Goal: Task Accomplishment & Management: Complete application form

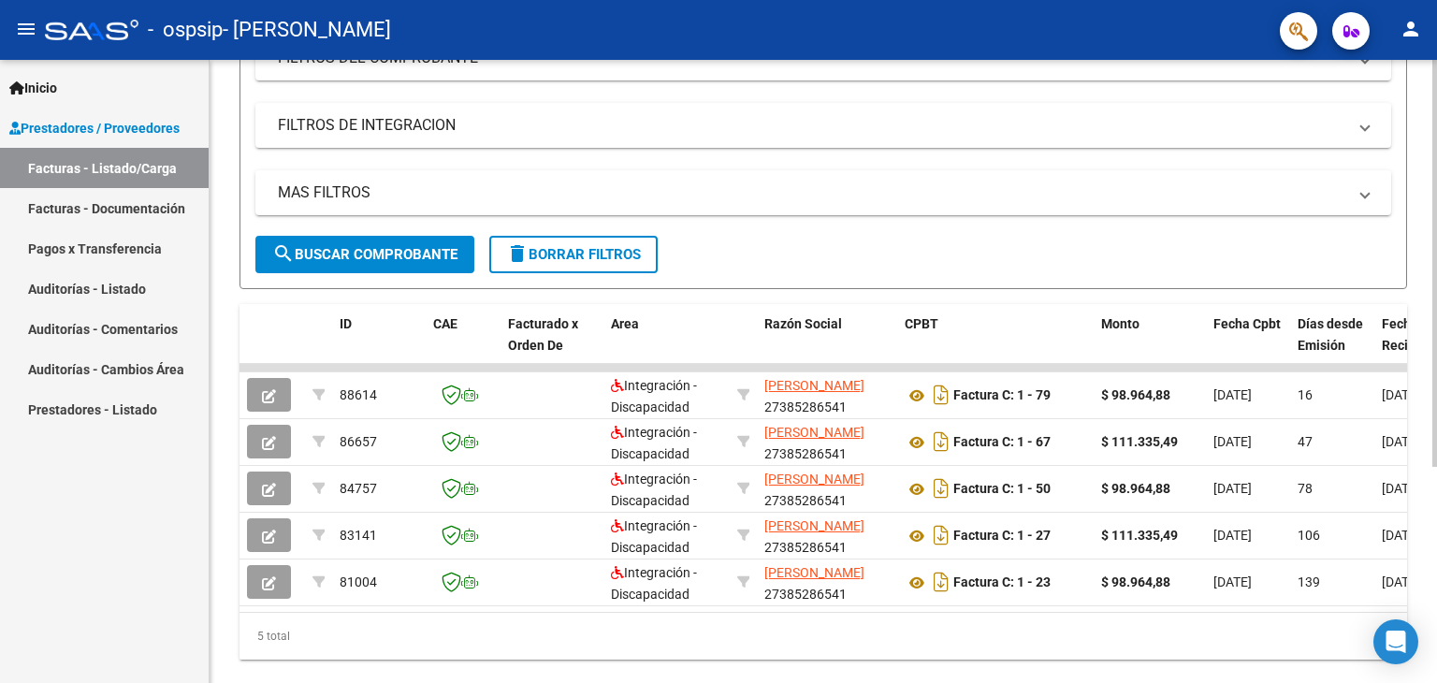
click at [1434, 416] on div at bounding box center [1435, 455] width 5 height 407
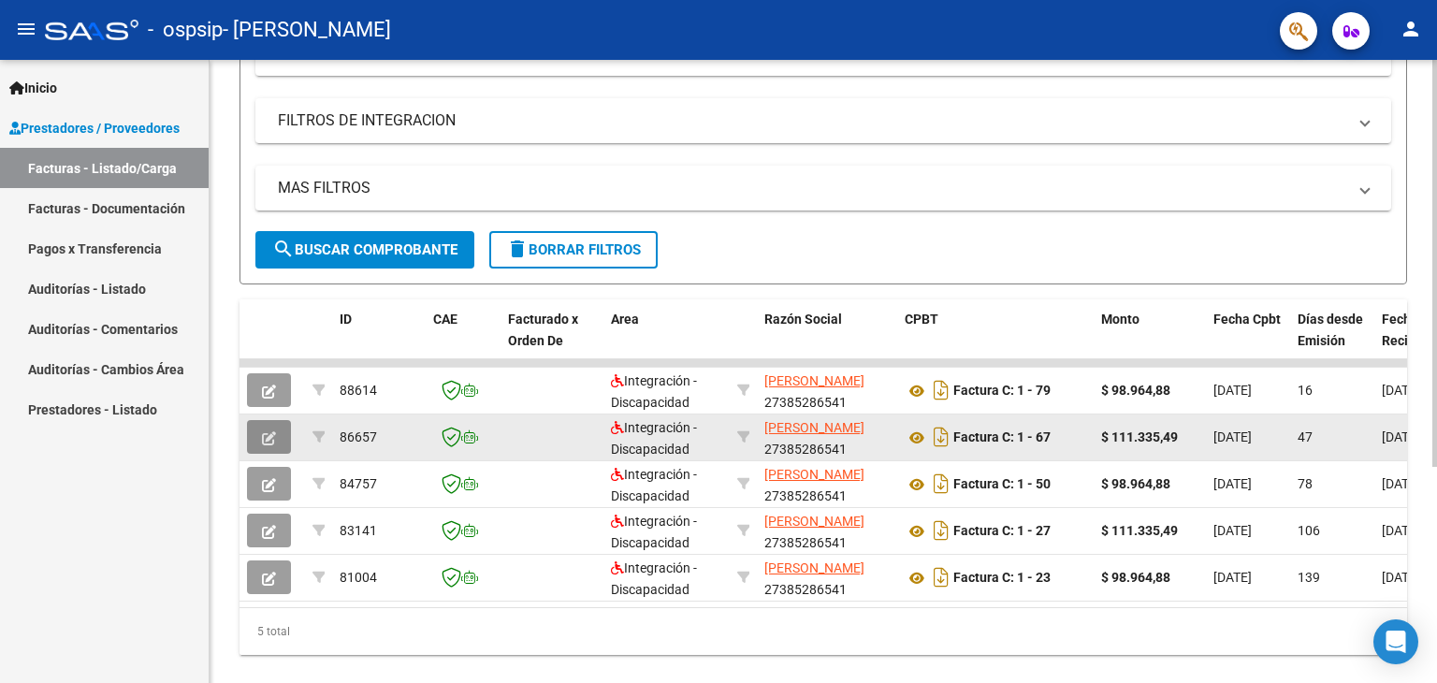
click at [269, 431] on icon "button" at bounding box center [269, 438] width 14 height 14
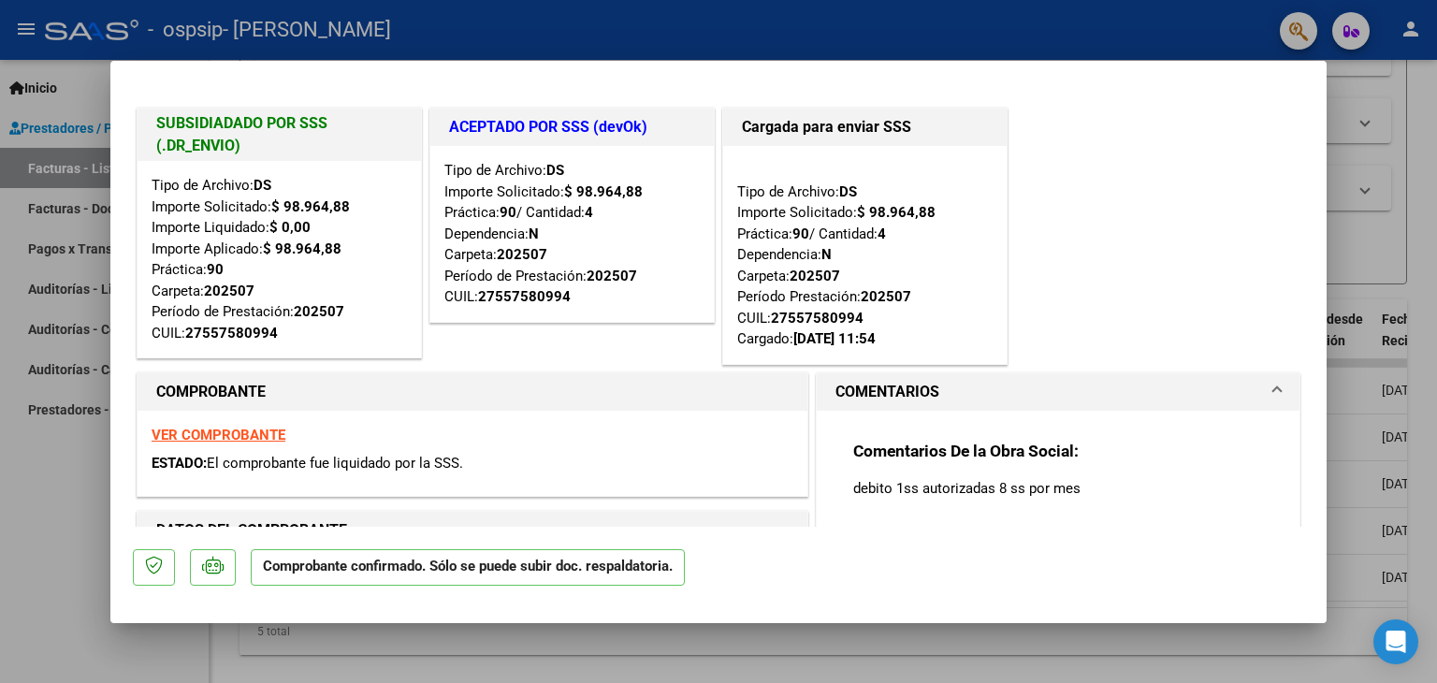
click at [57, 532] on div at bounding box center [718, 341] width 1437 height 683
type input "$ 0,00"
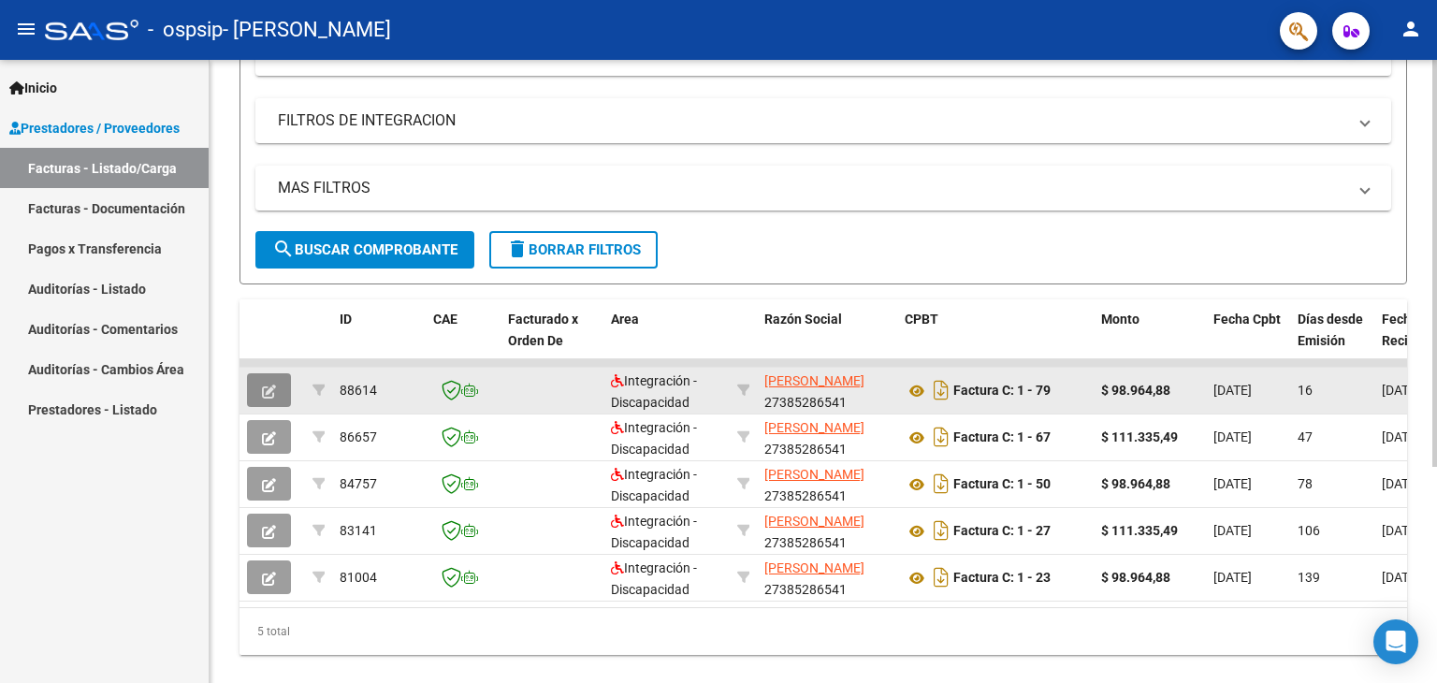
click at [267, 387] on icon "button" at bounding box center [269, 392] width 14 height 14
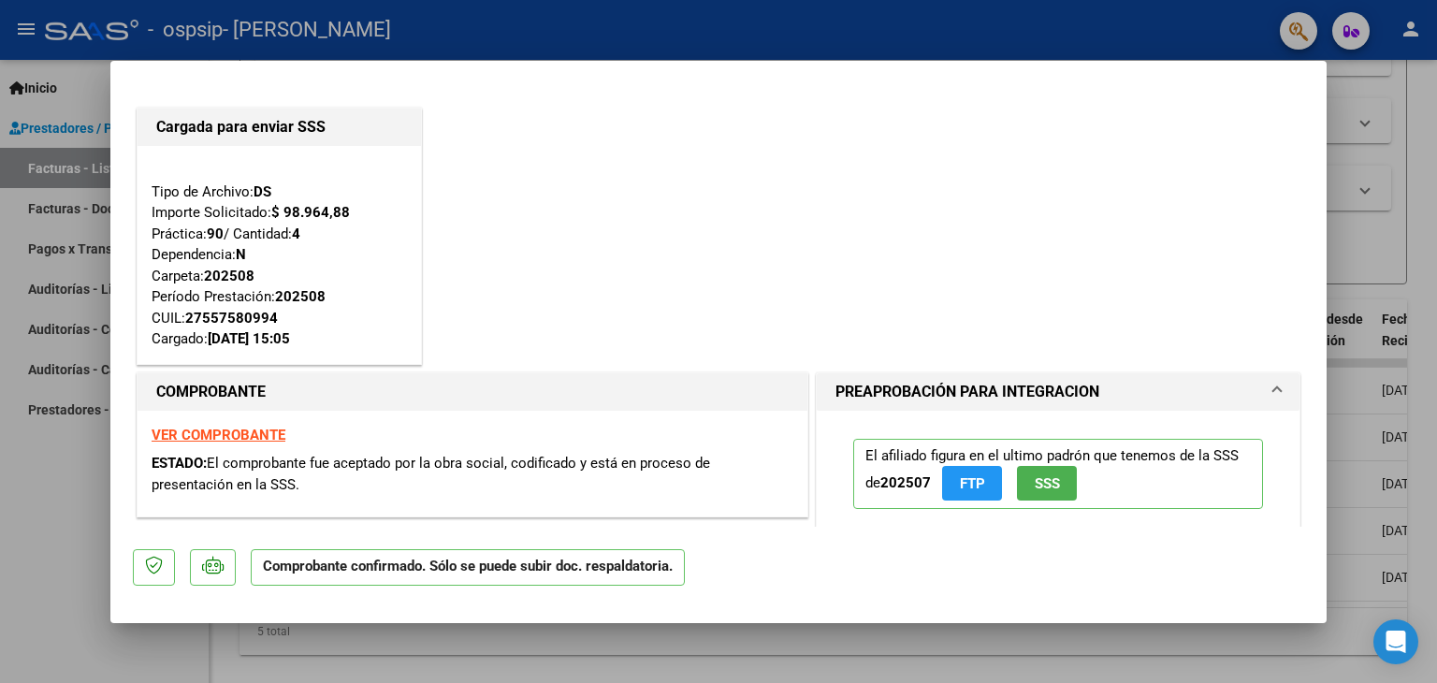
click at [0, 511] on div at bounding box center [718, 341] width 1437 height 683
type input "$ 0,00"
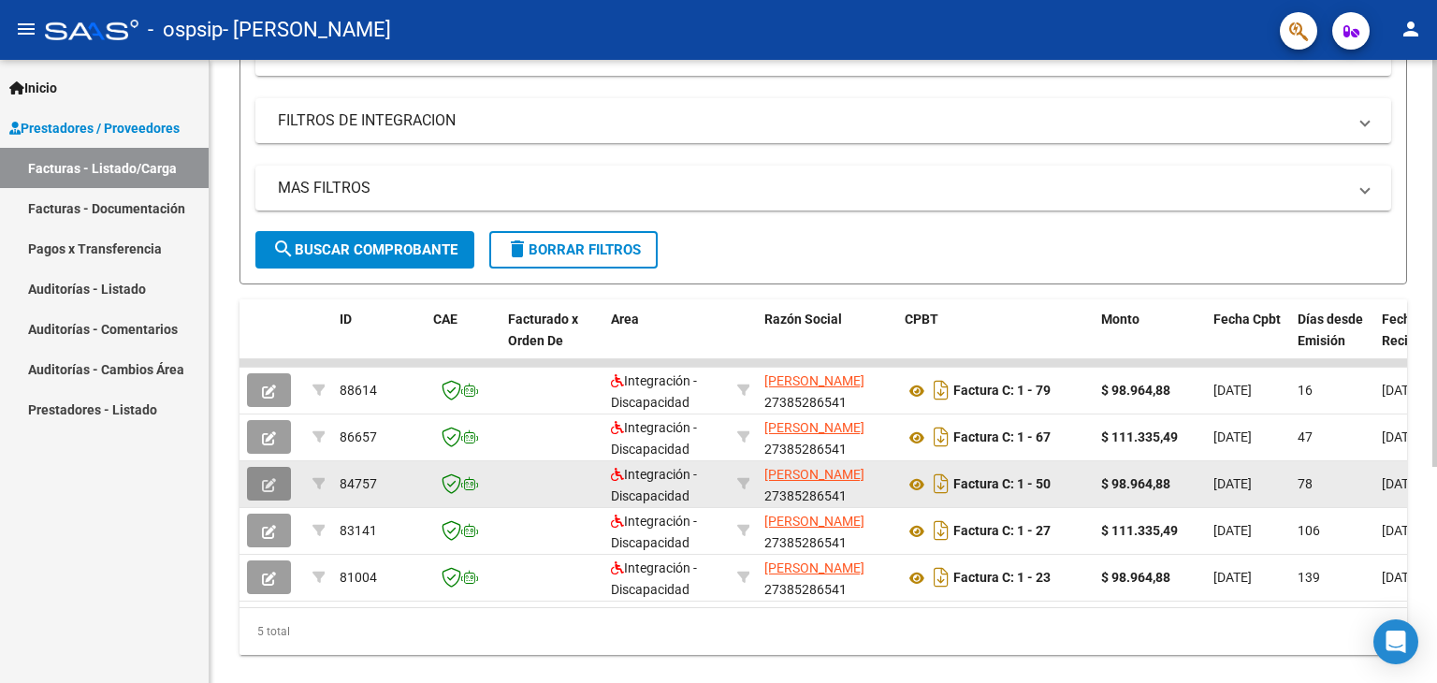
click at [266, 478] on icon "button" at bounding box center [269, 485] width 14 height 14
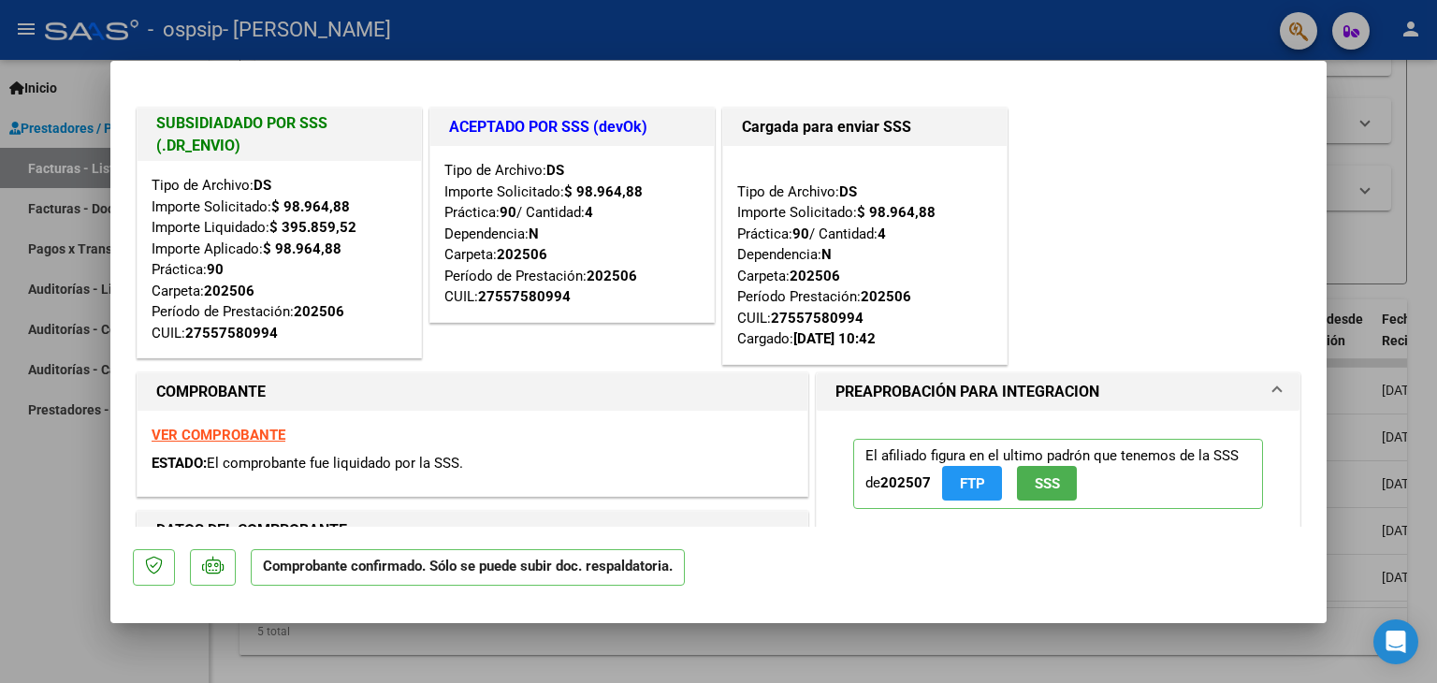
click at [75, 510] on div at bounding box center [718, 341] width 1437 height 683
type input "$ 0,00"
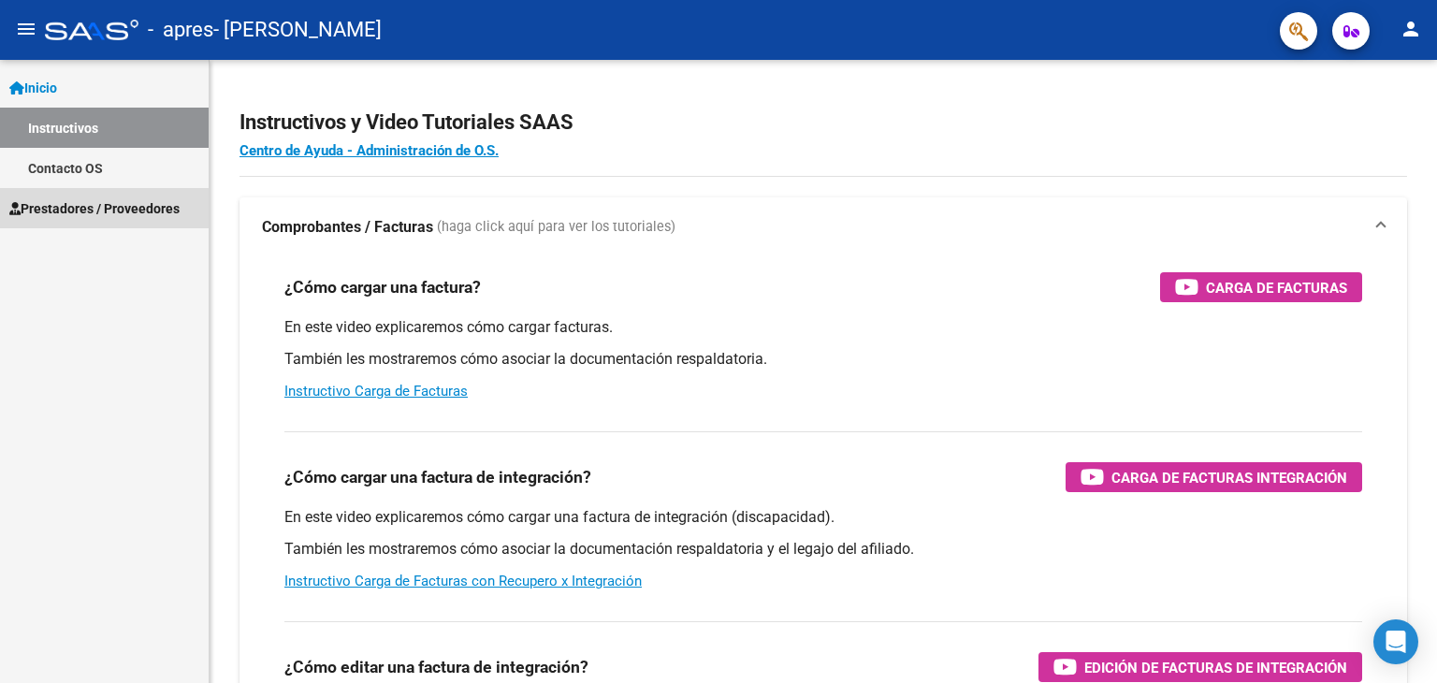
click at [67, 215] on span "Prestadores / Proveedores" at bounding box center [94, 208] width 170 height 21
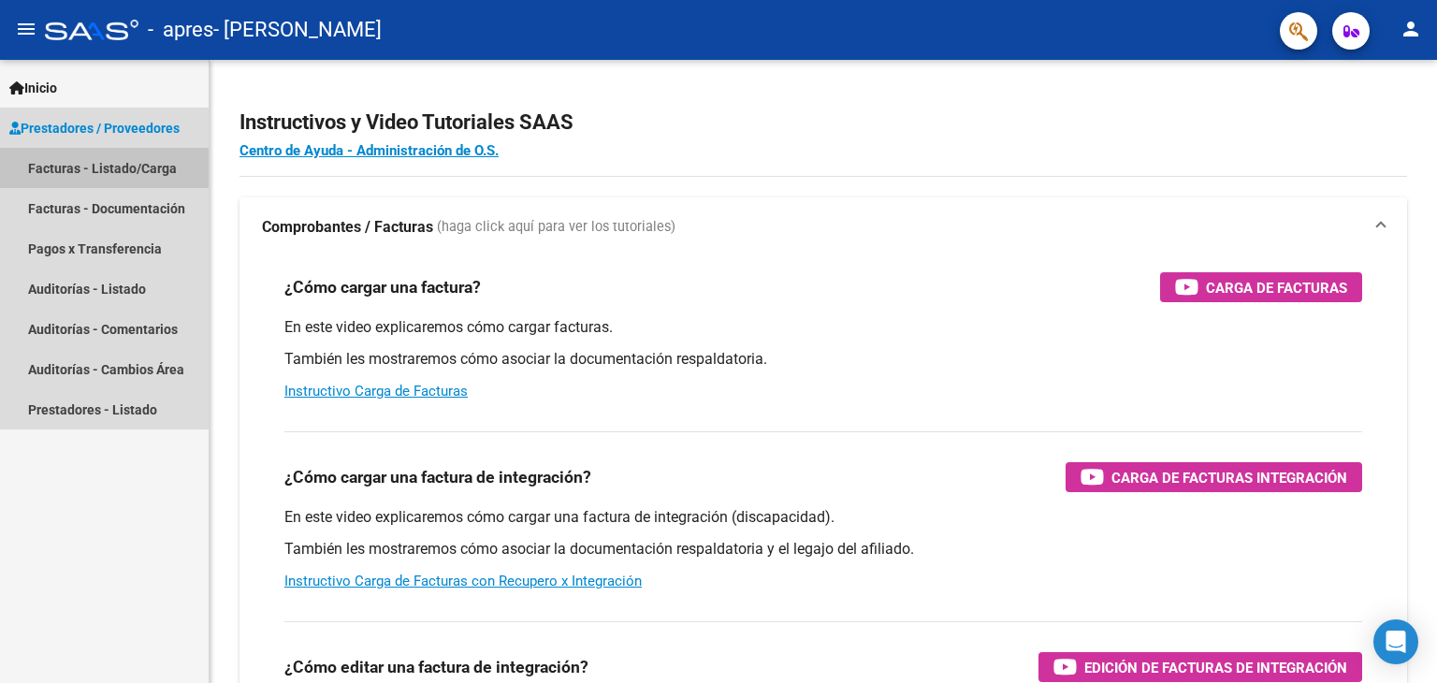
click at [104, 160] on link "Facturas - Listado/Carga" at bounding box center [104, 168] width 209 height 40
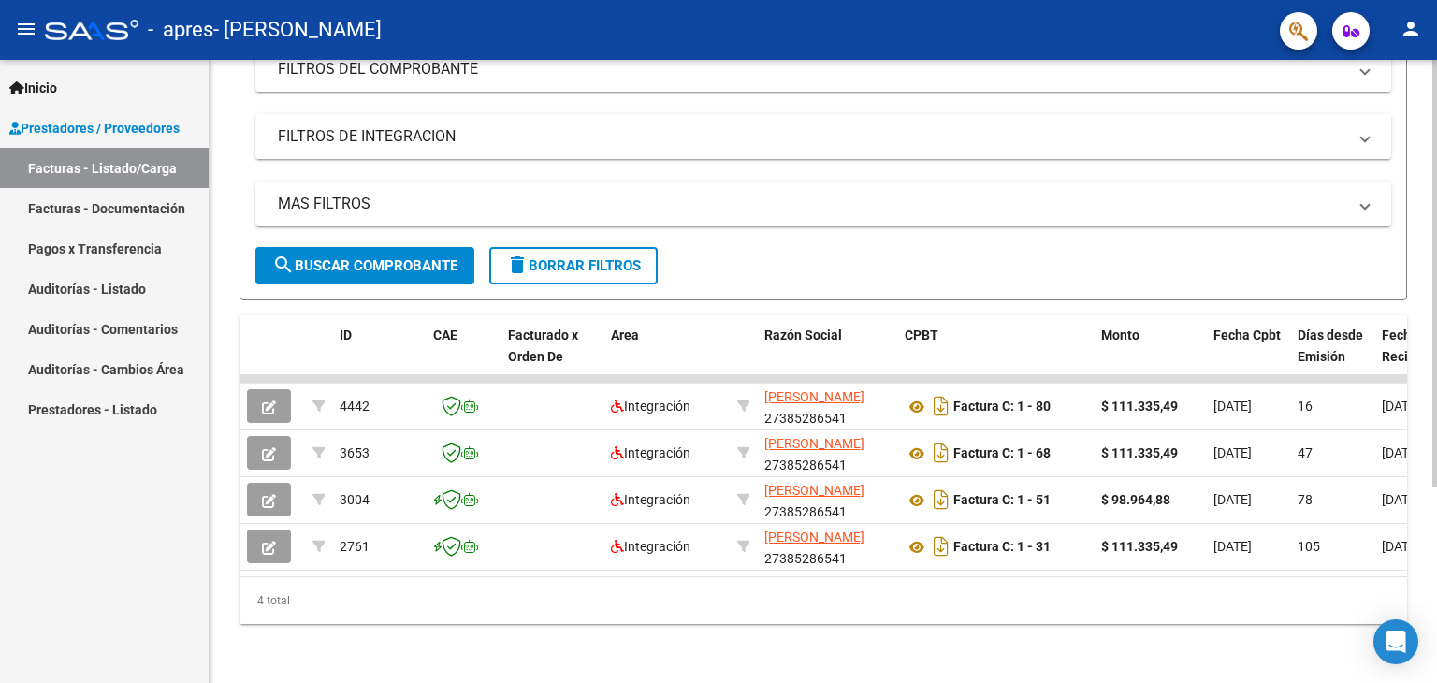
click at [1436, 375] on div at bounding box center [1435, 469] width 5 height 428
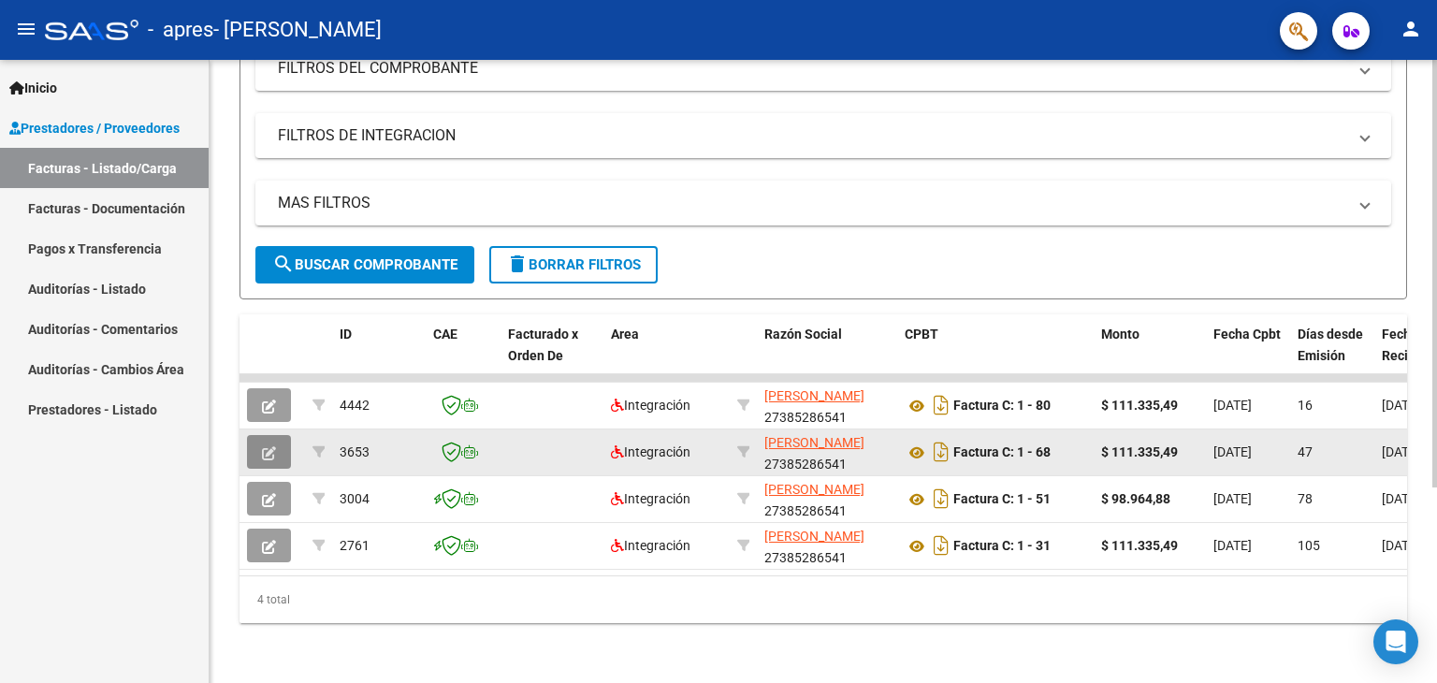
click at [276, 448] on button "button" at bounding box center [269, 452] width 44 height 34
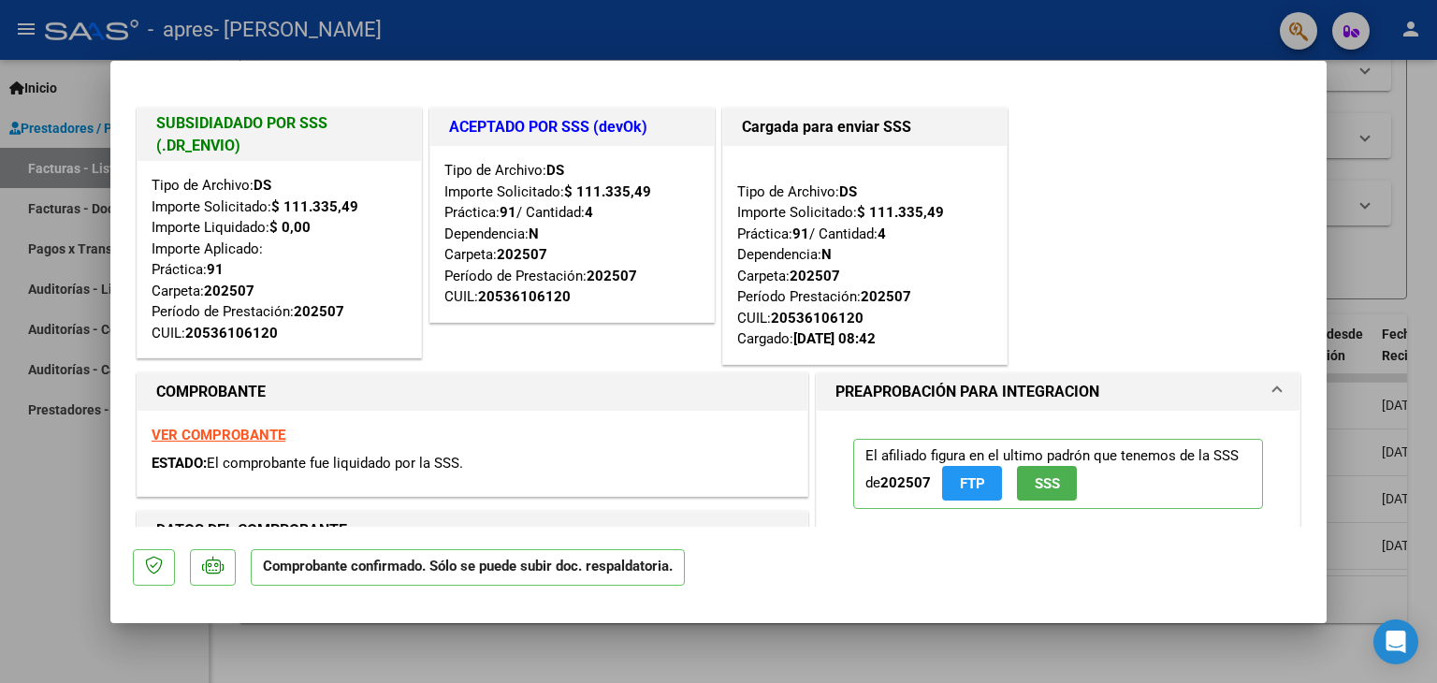
click at [42, 499] on div at bounding box center [718, 341] width 1437 height 683
type input "$ 0,00"
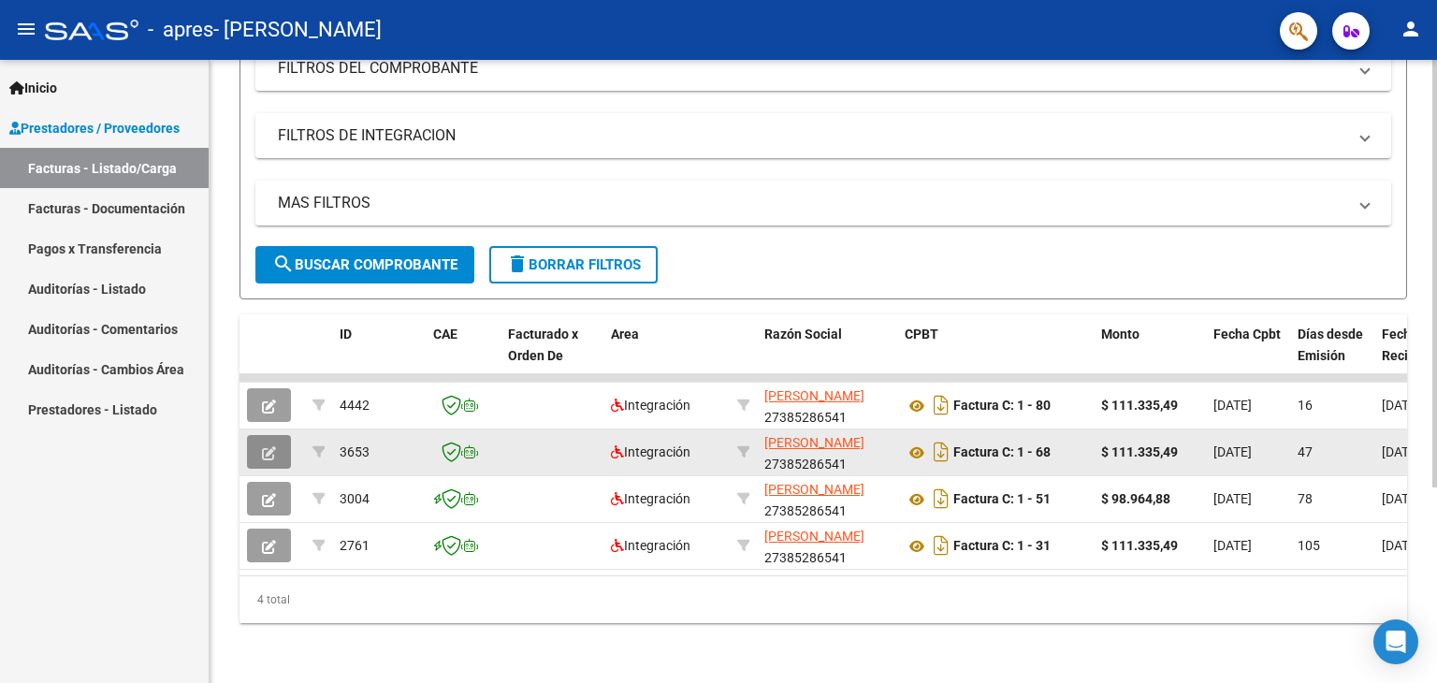
click at [251, 450] on button "button" at bounding box center [269, 452] width 44 height 34
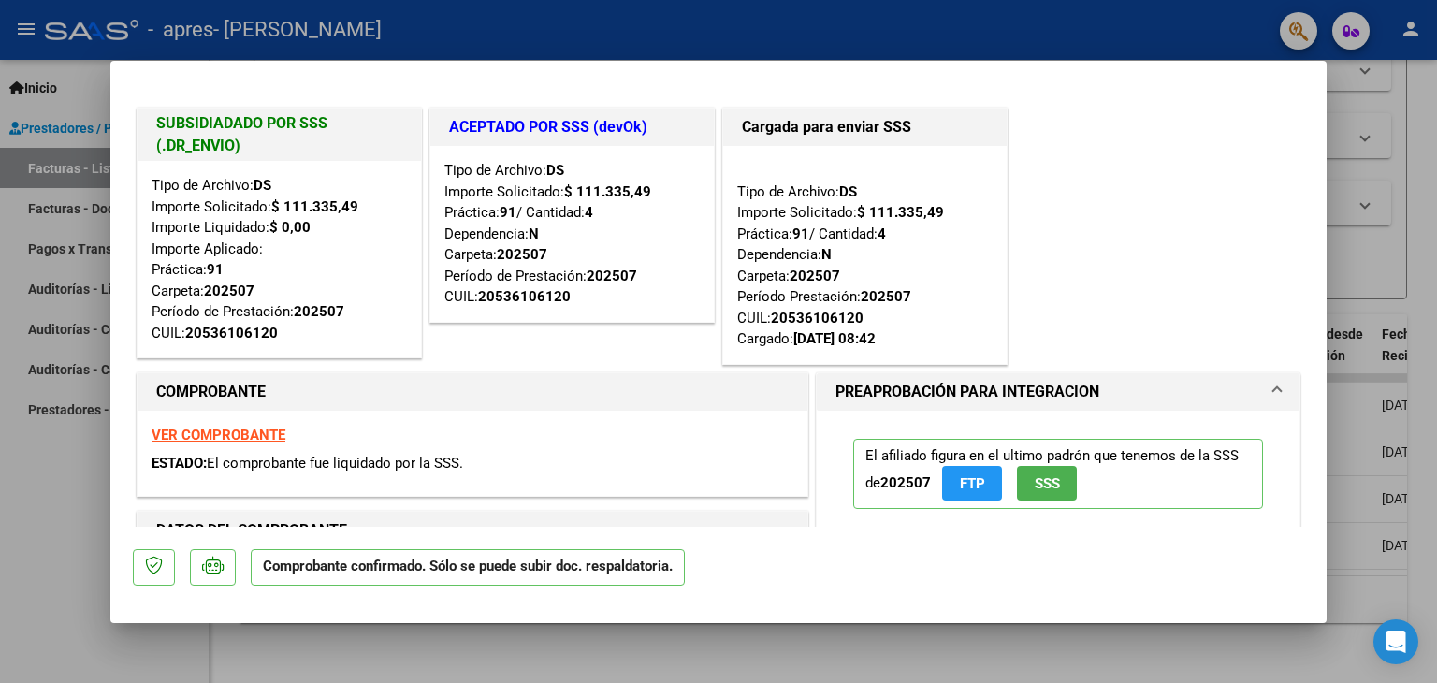
click at [7, 484] on div at bounding box center [718, 341] width 1437 height 683
type input "$ 0,00"
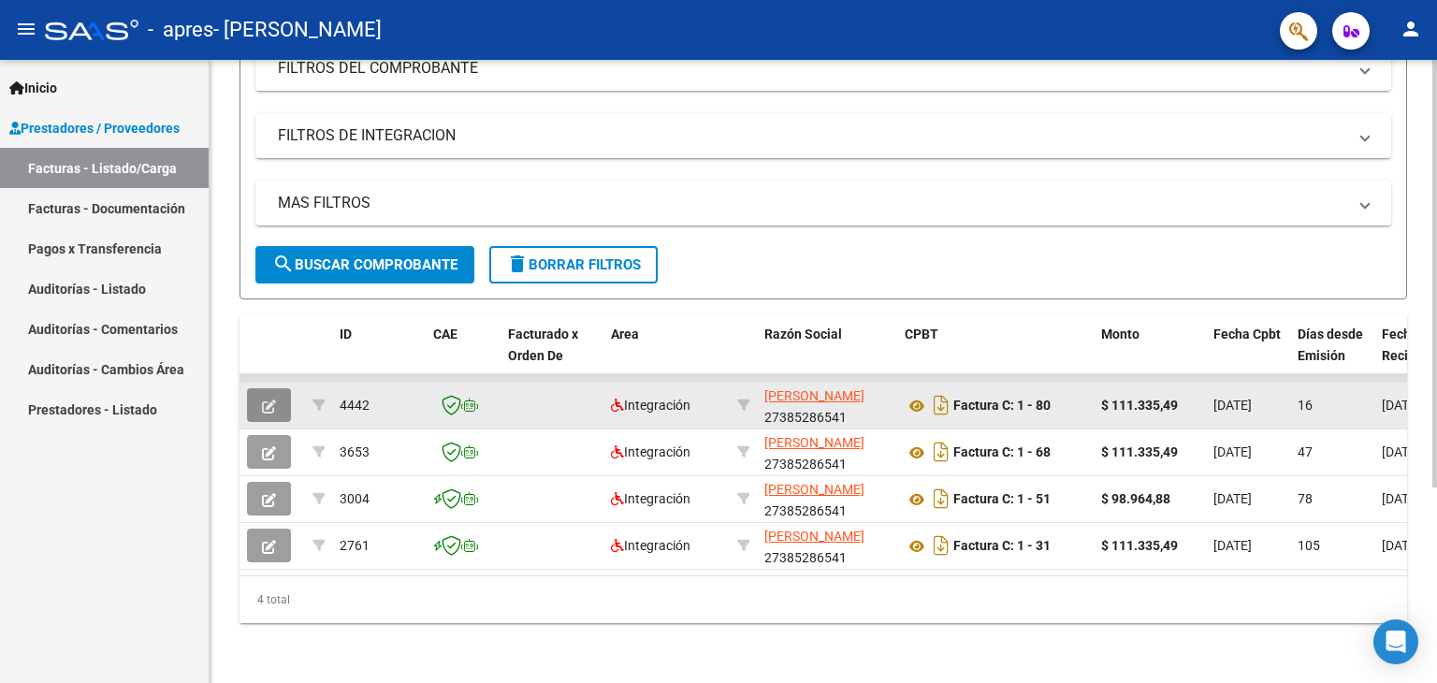
click at [266, 400] on icon "button" at bounding box center [269, 407] width 14 height 14
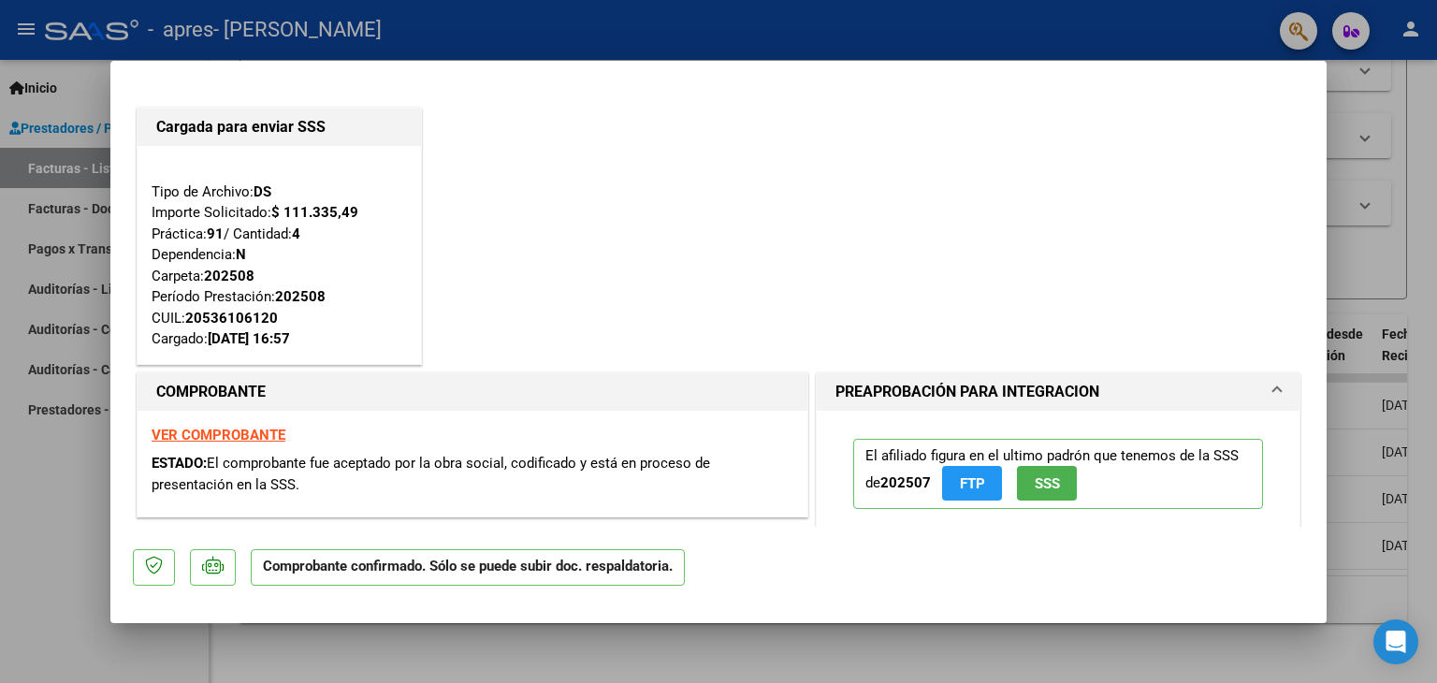
click at [0, 555] on div at bounding box center [718, 341] width 1437 height 683
type input "$ 0,00"
